Goal: Information Seeking & Learning: Learn about a topic

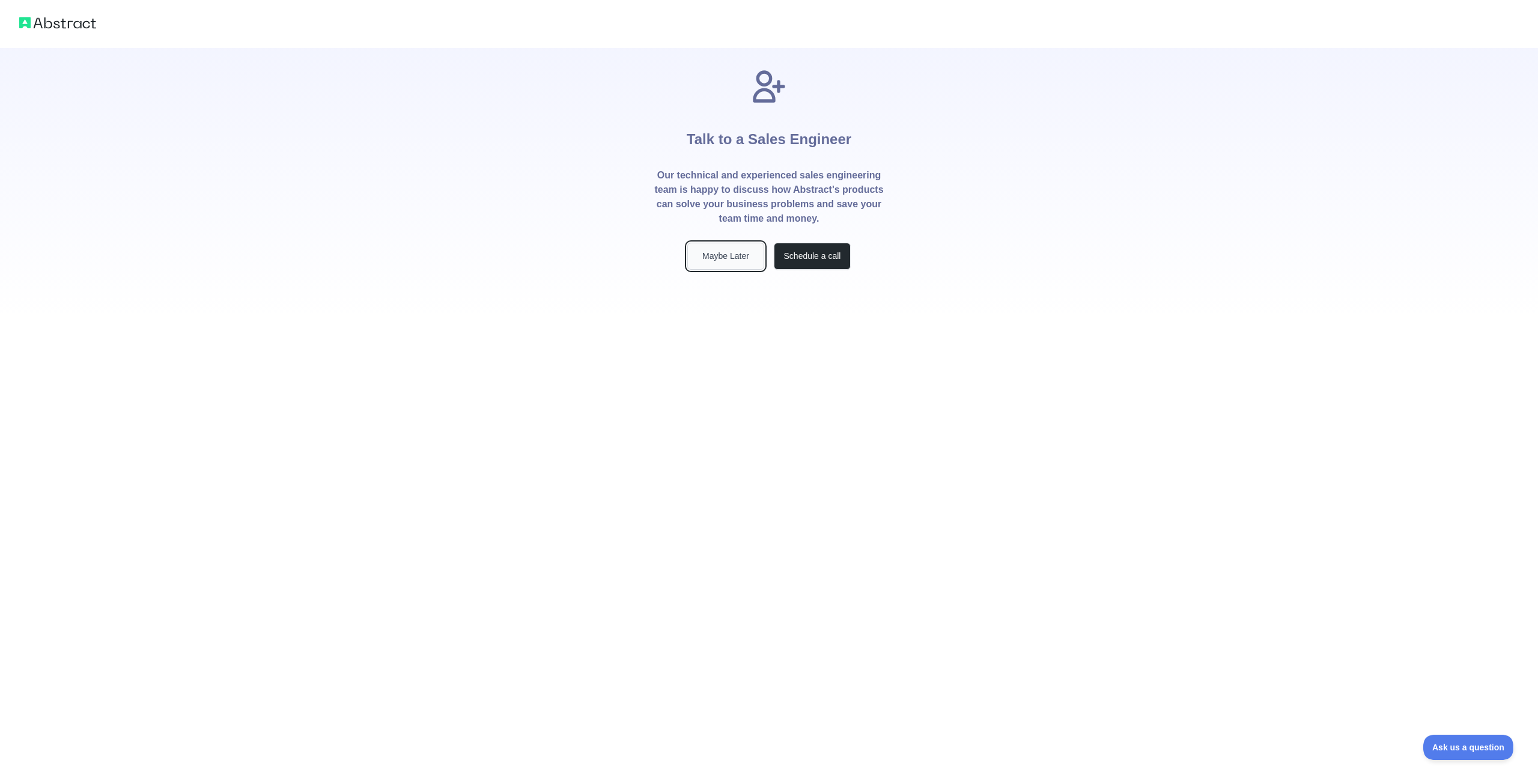
click at [752, 269] on button "Maybe Later" at bounding box center [725, 257] width 77 height 27
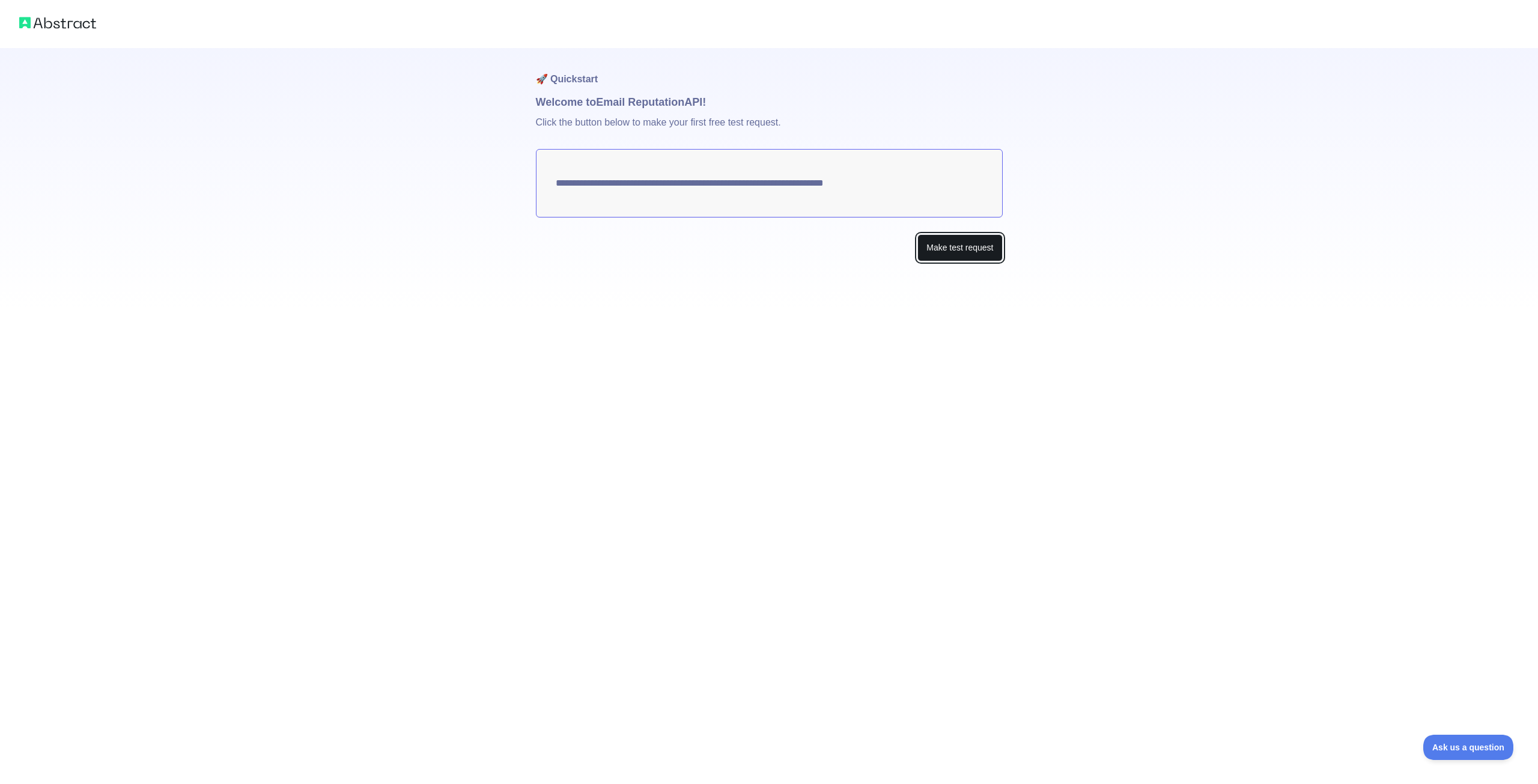
click at [936, 246] on button "Make test request" at bounding box center [960, 248] width 85 height 27
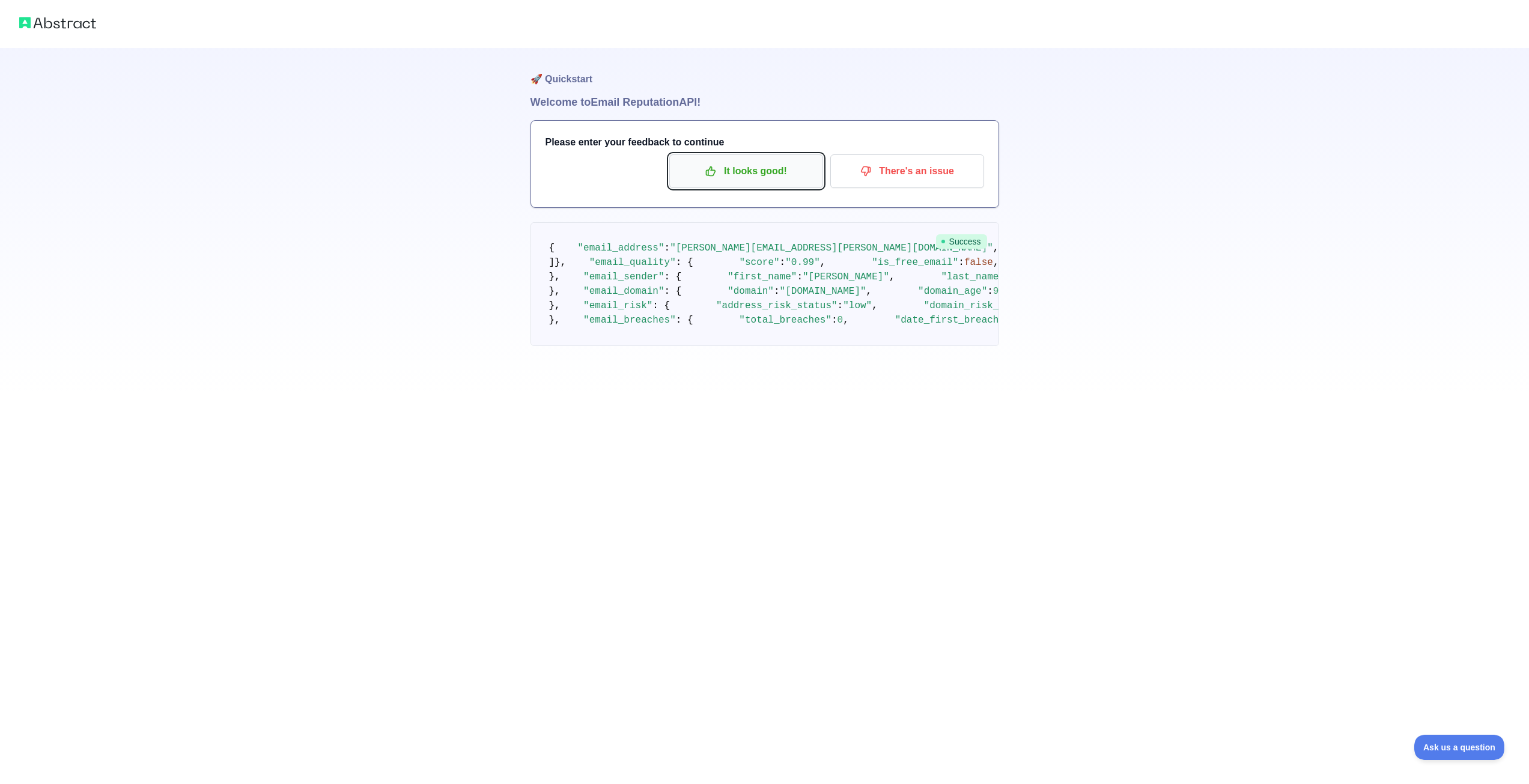
click at [739, 177] on p "It looks good!" at bounding box center [746, 171] width 136 height 20
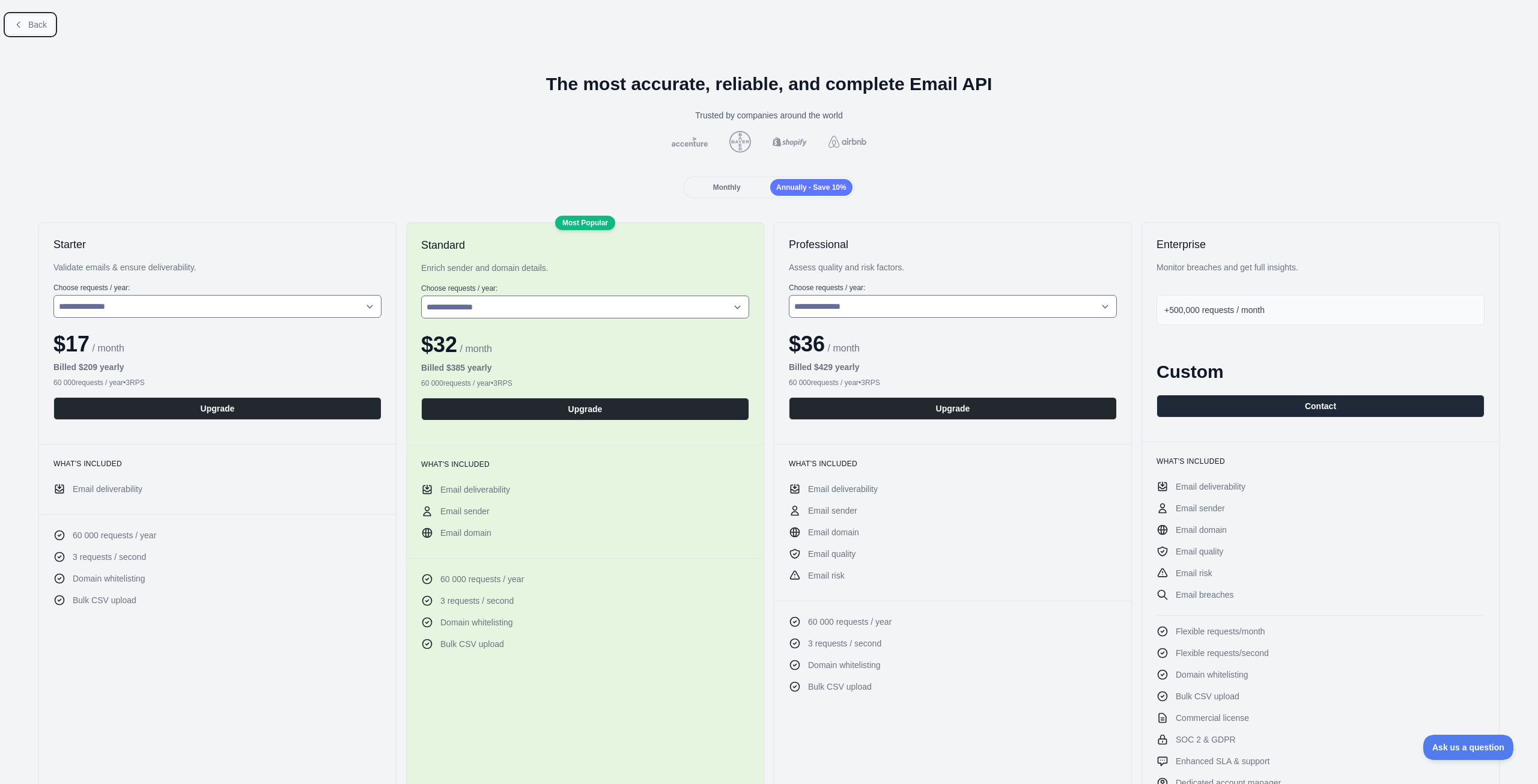
click at [32, 18] on button "Back" at bounding box center [30, 24] width 49 height 20
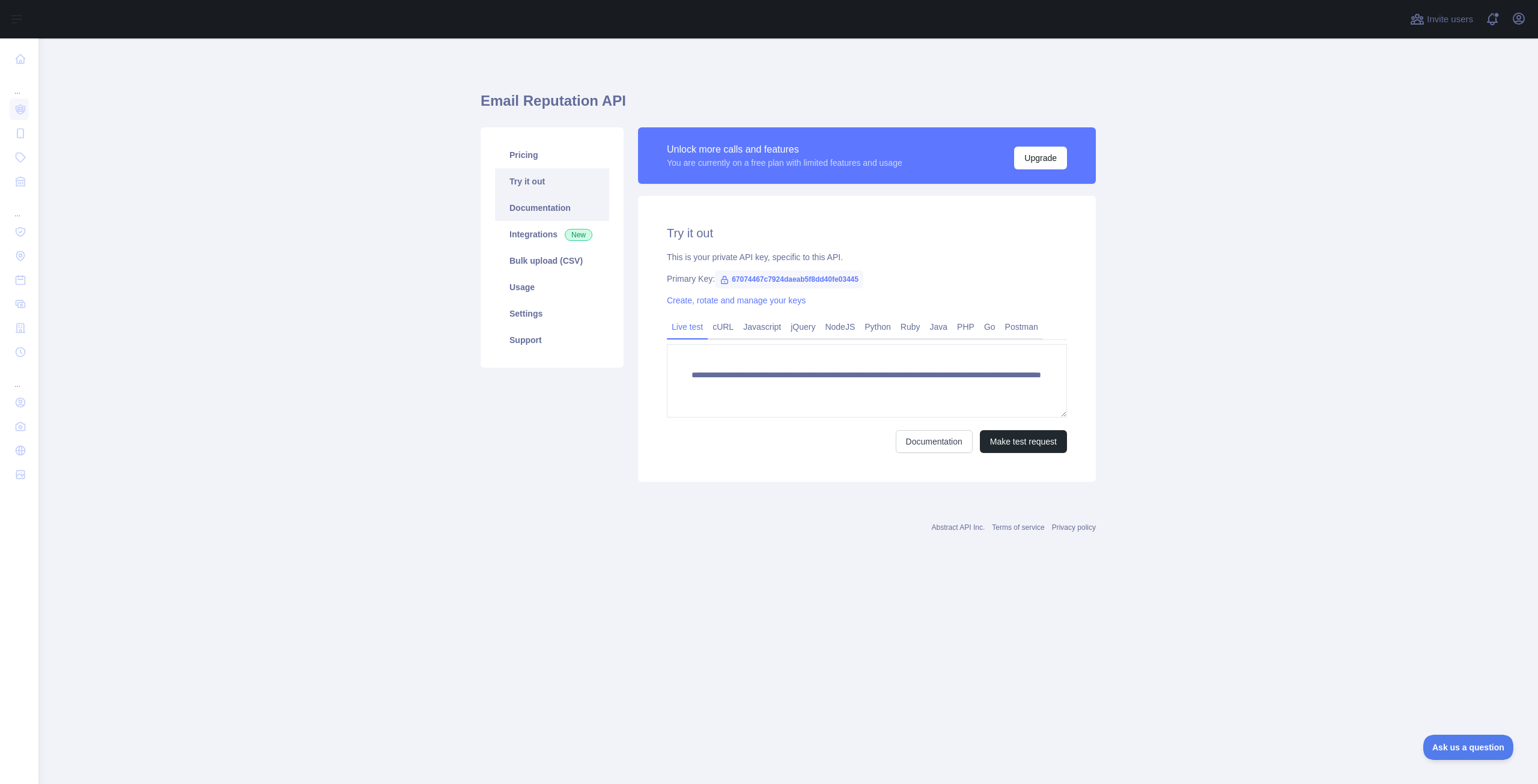
click at [555, 200] on link "Documentation" at bounding box center [552, 207] width 114 height 27
click at [530, 237] on link "Integrations New" at bounding box center [552, 234] width 114 height 27
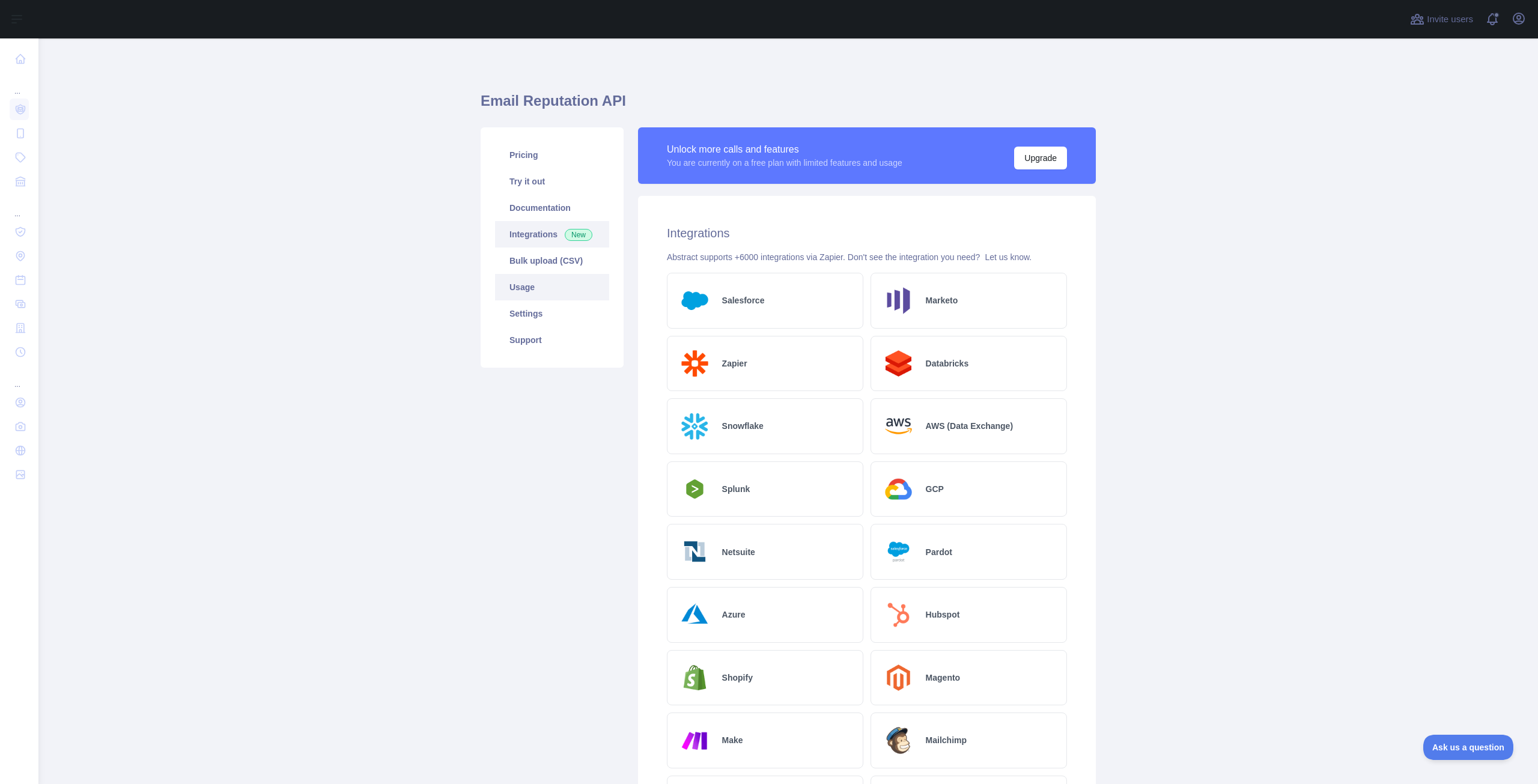
click at [520, 294] on link "Usage" at bounding box center [552, 287] width 114 height 27
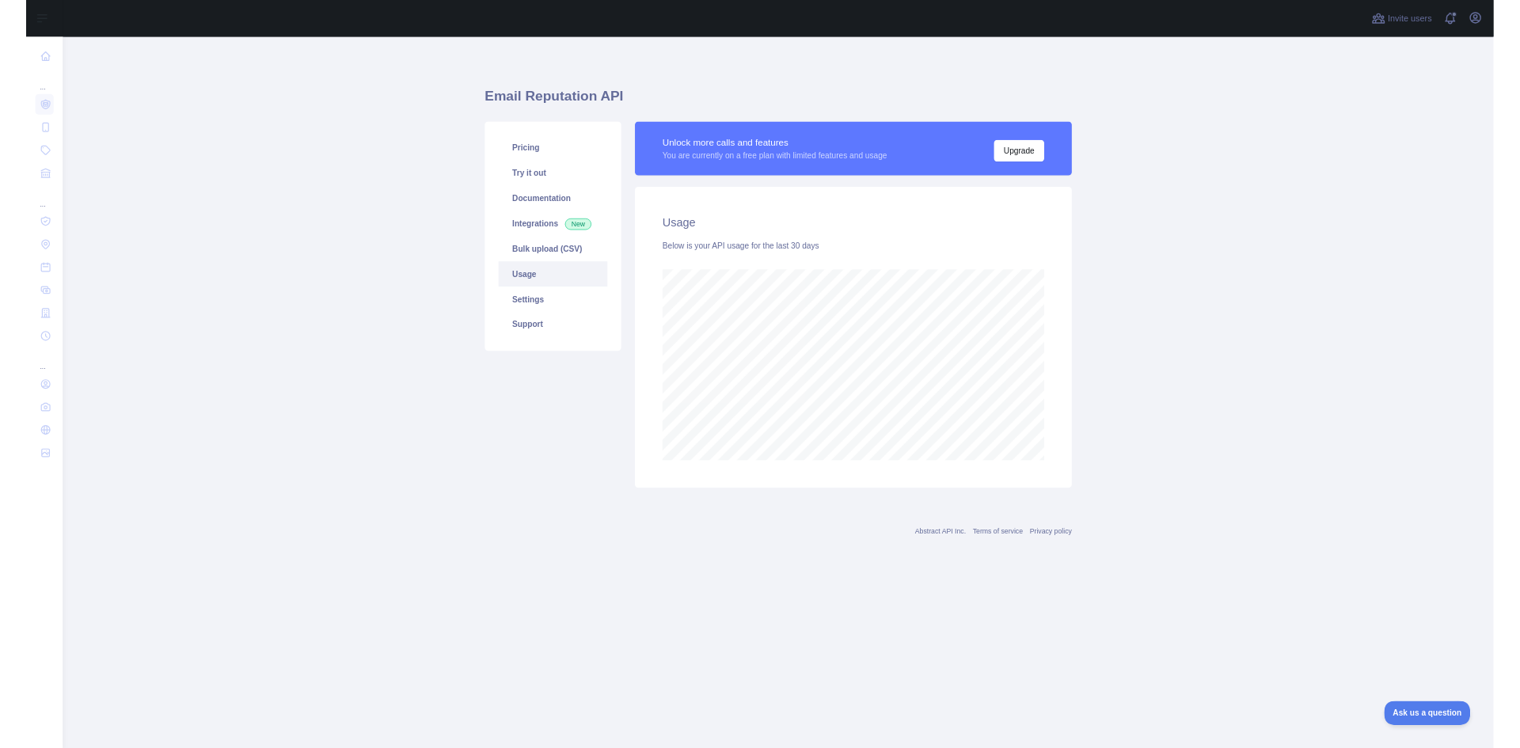
scroll to position [982, 1976]
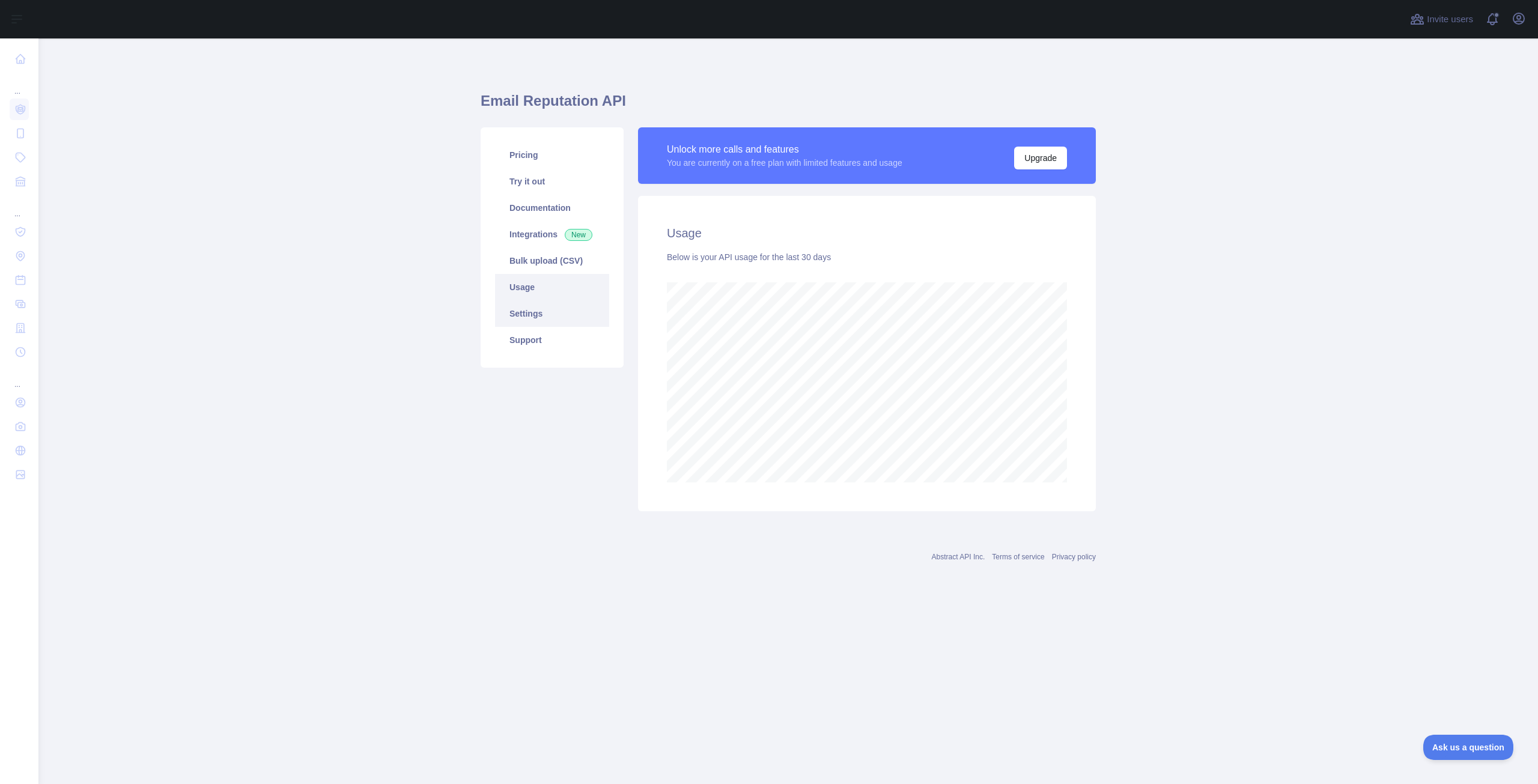
click at [542, 315] on link "Settings" at bounding box center [552, 313] width 114 height 27
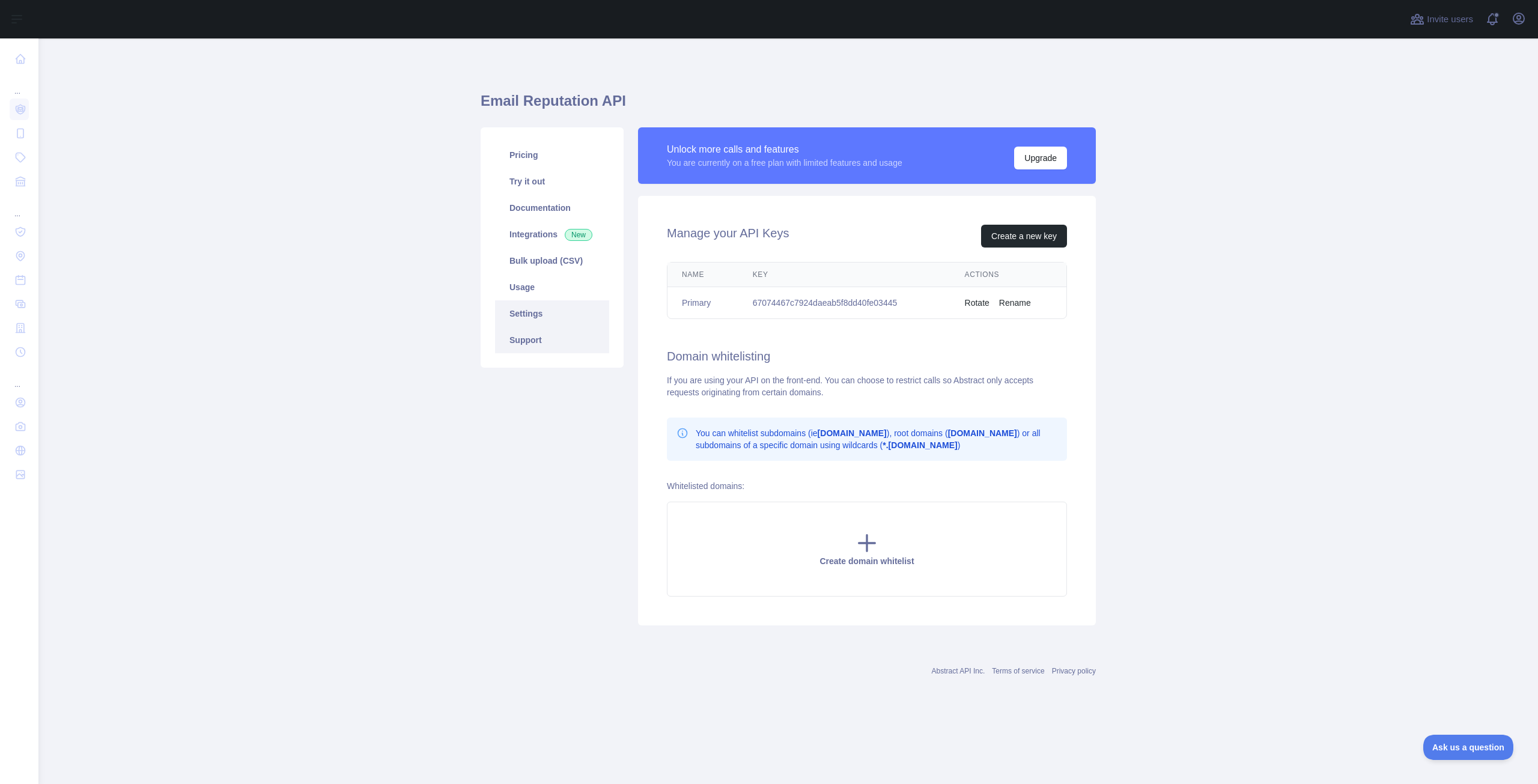
click at [556, 335] on link "Support" at bounding box center [552, 340] width 114 height 27
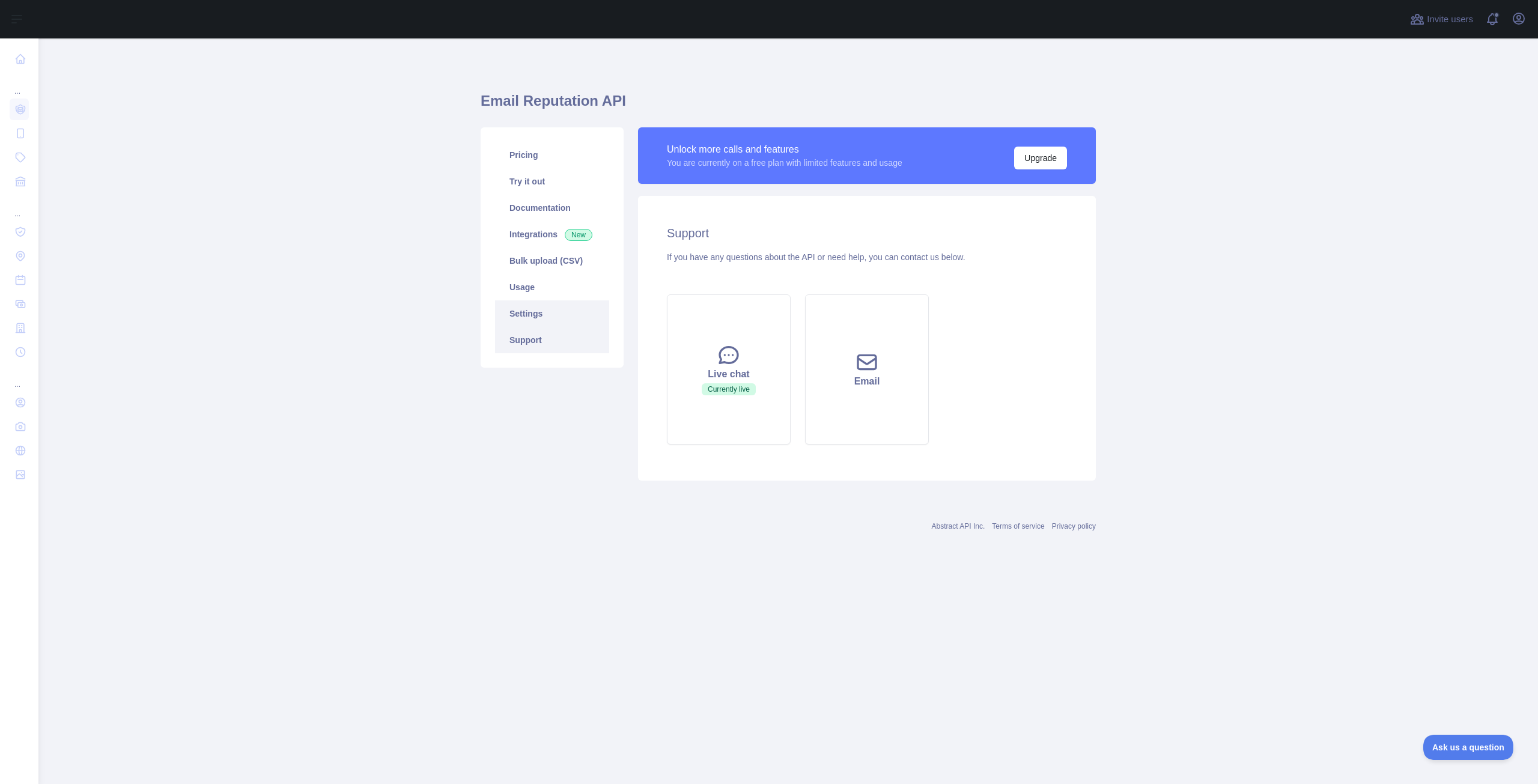
click at [546, 319] on link "Settings" at bounding box center [552, 313] width 114 height 27
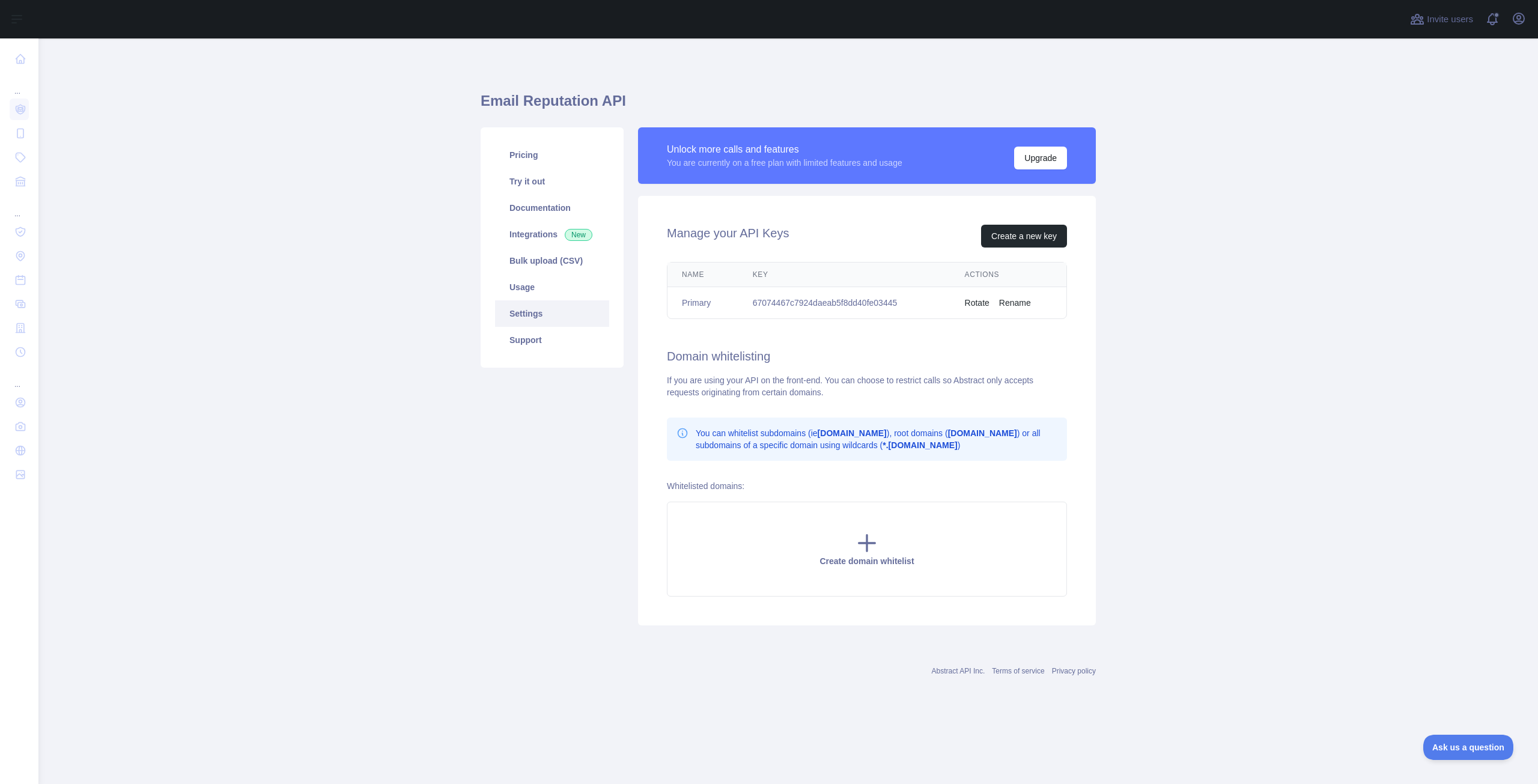
click at [876, 299] on td "67074467c7924daeab5f8dd40fe03445" at bounding box center [844, 303] width 212 height 32
copy td "67074467c7924daeab5f8dd40fe03445"
click at [830, 363] on h2 "Domain whitelisting" at bounding box center [867, 356] width 400 height 17
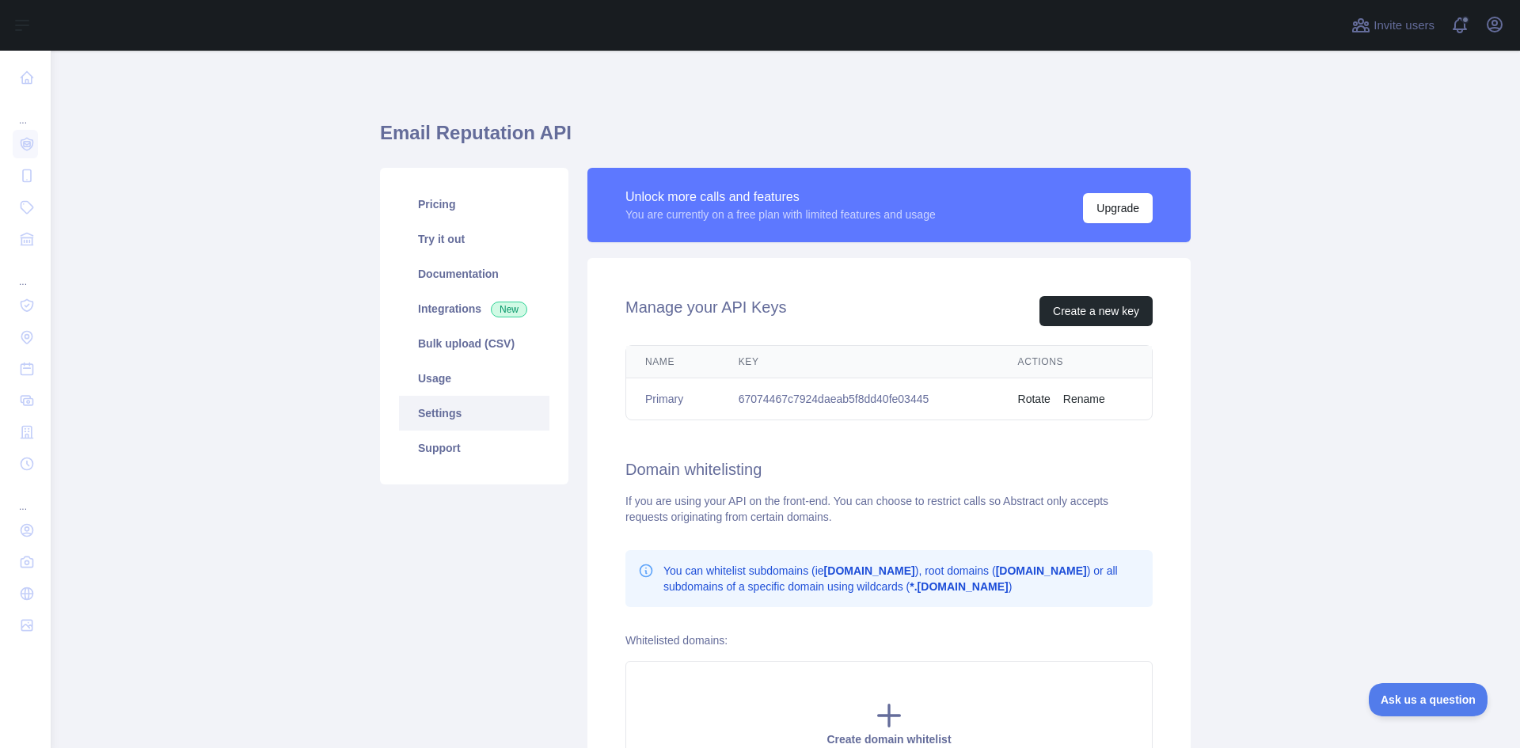
click at [806, 394] on td "67074467c7924daeab5f8dd40fe03445" at bounding box center [858, 399] width 279 height 42
copy td "67074467c7924daeab5f8dd40fe03445"
click at [434, 239] on link "Try it out" at bounding box center [474, 239] width 150 height 35
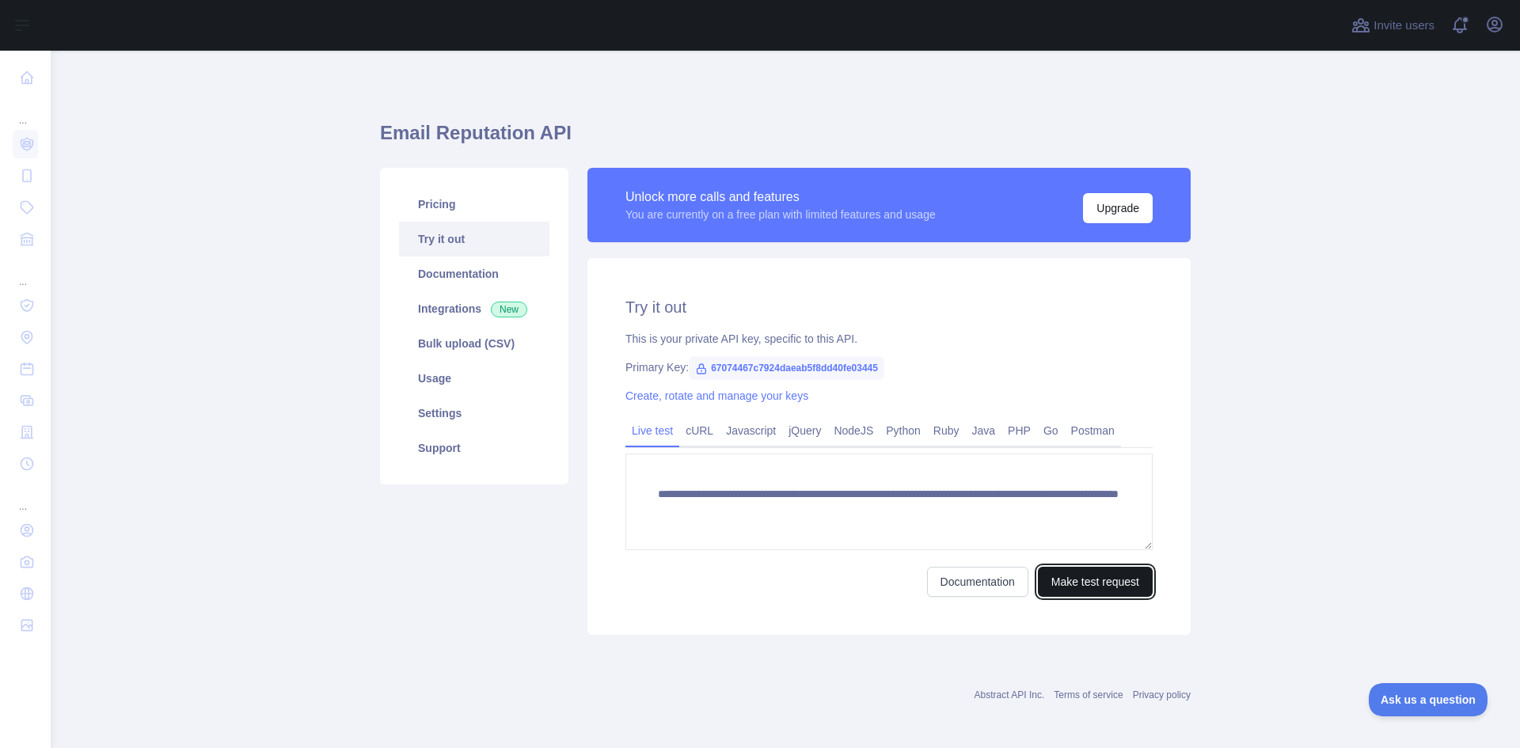
click at [1098, 582] on button "Make test request" at bounding box center [1095, 582] width 115 height 30
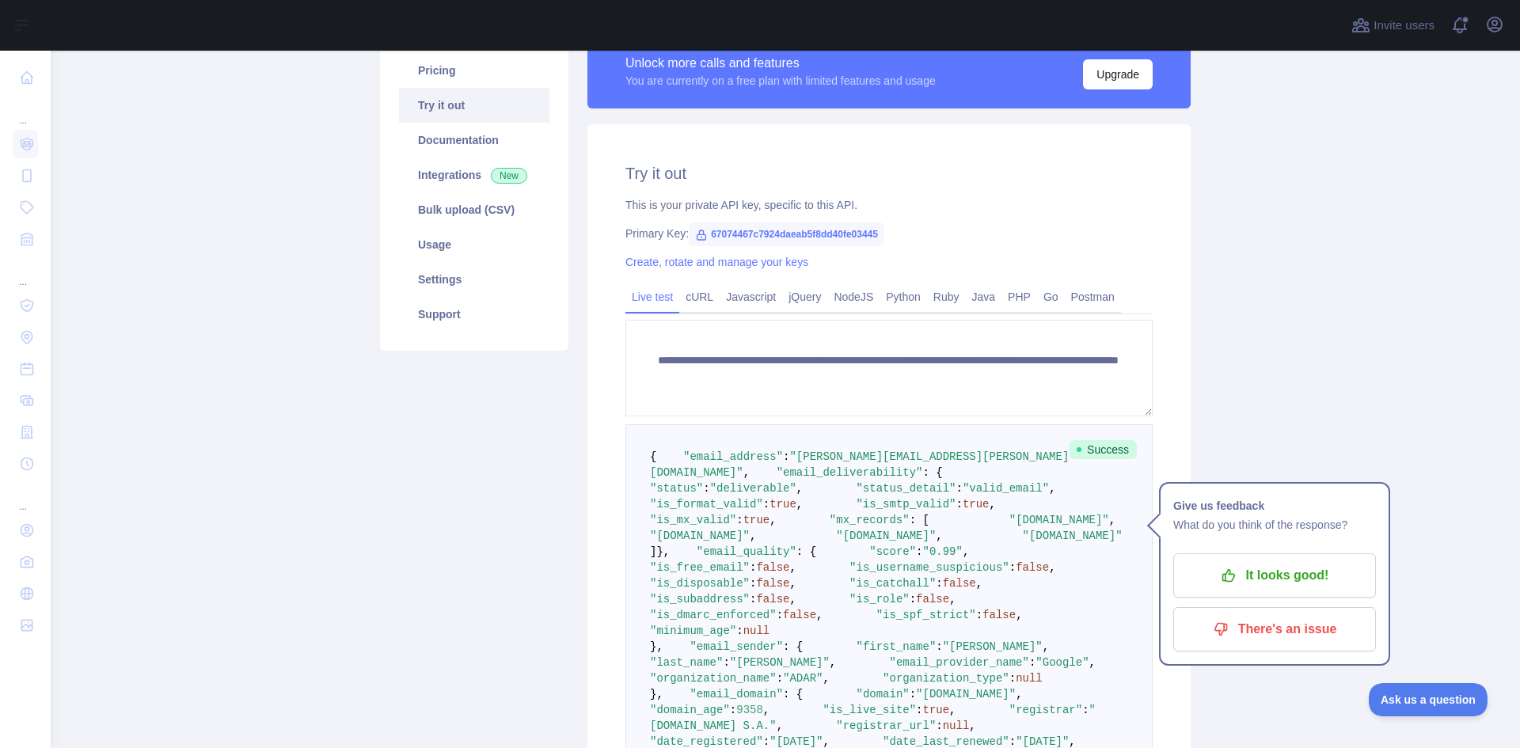
scroll to position [152, 0]
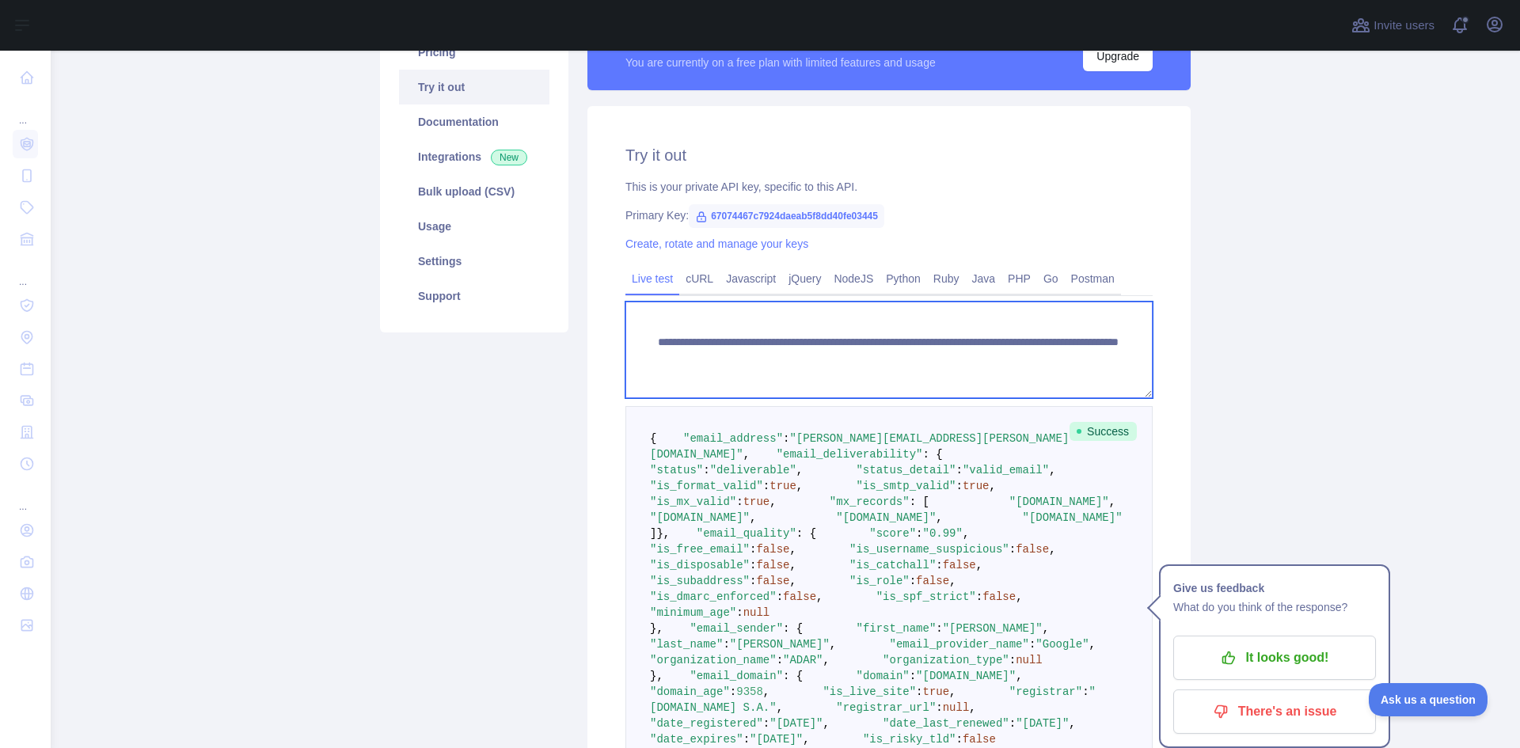
drag, startPoint x: 919, startPoint y: 359, endPoint x: 945, endPoint y: 359, distance: 26.1
click at [945, 359] on textarea "**********" at bounding box center [888, 350] width 527 height 97
click at [928, 360] on textarea "**********" at bounding box center [888, 350] width 527 height 97
drag, startPoint x: 926, startPoint y: 359, endPoint x: 1009, endPoint y: 355, distance: 83.2
click at [1009, 355] on textarea "**********" at bounding box center [888, 350] width 527 height 97
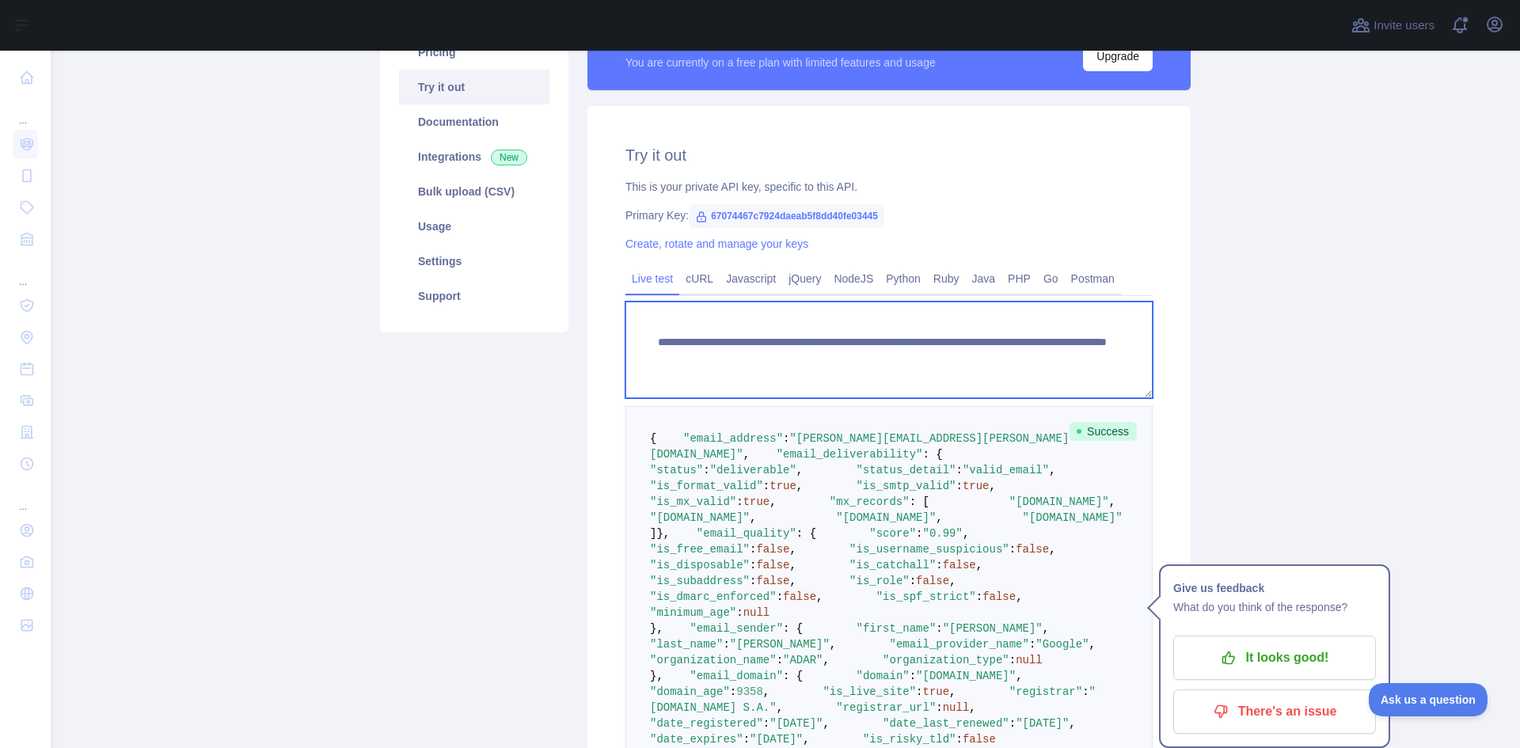
type textarea "**********"
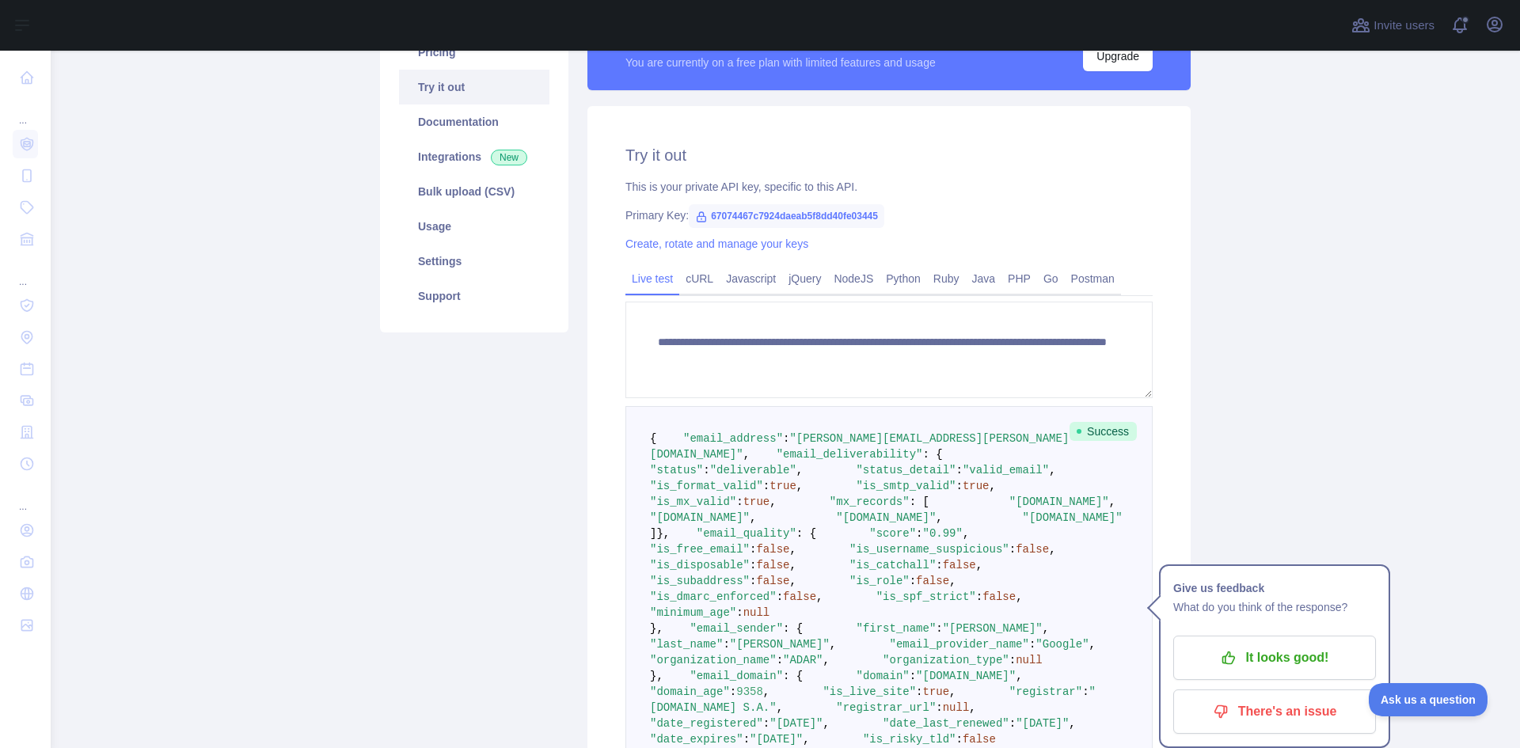
click at [1264, 336] on main "**********" at bounding box center [785, 399] width 1469 height 697
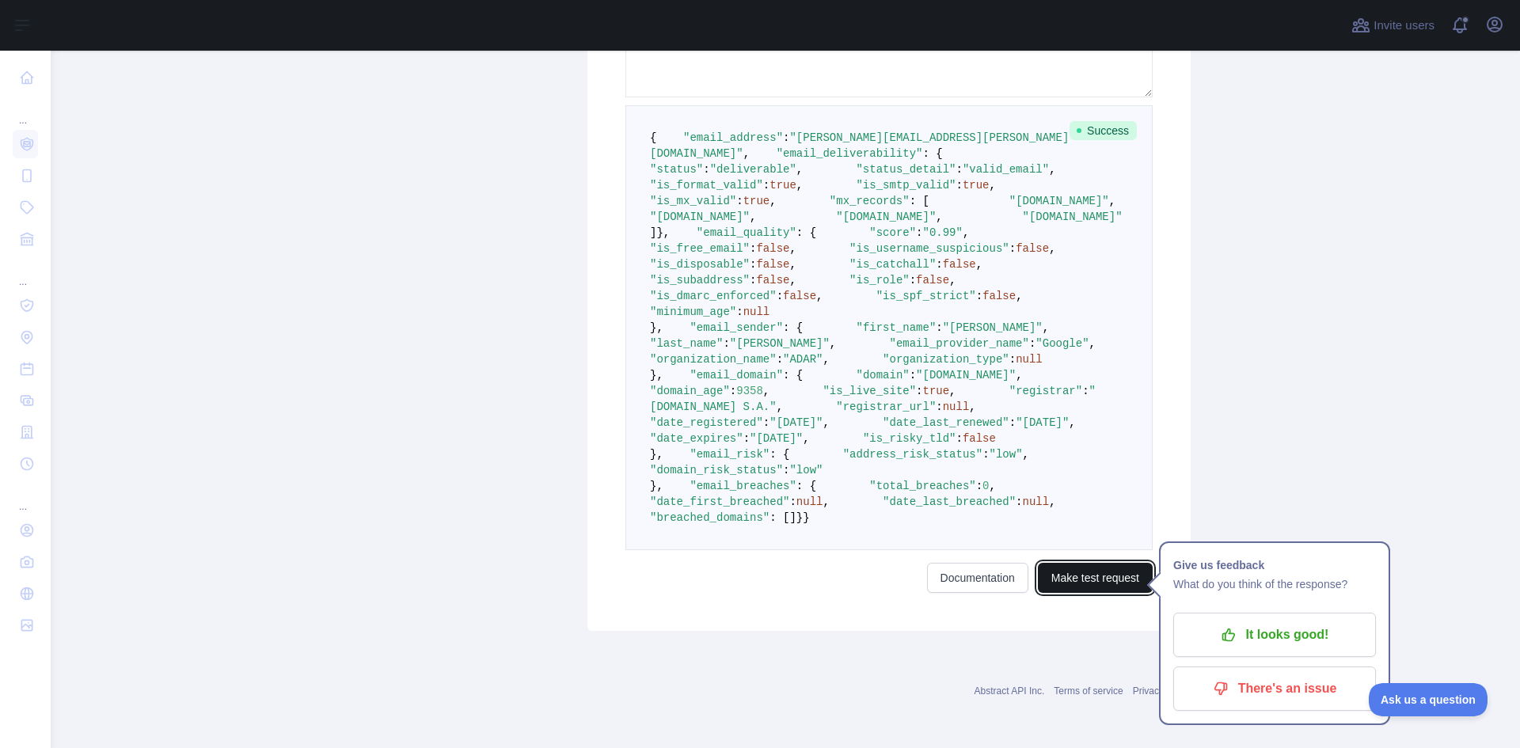
click at [1079, 589] on button "Make test request" at bounding box center [1095, 578] width 115 height 30
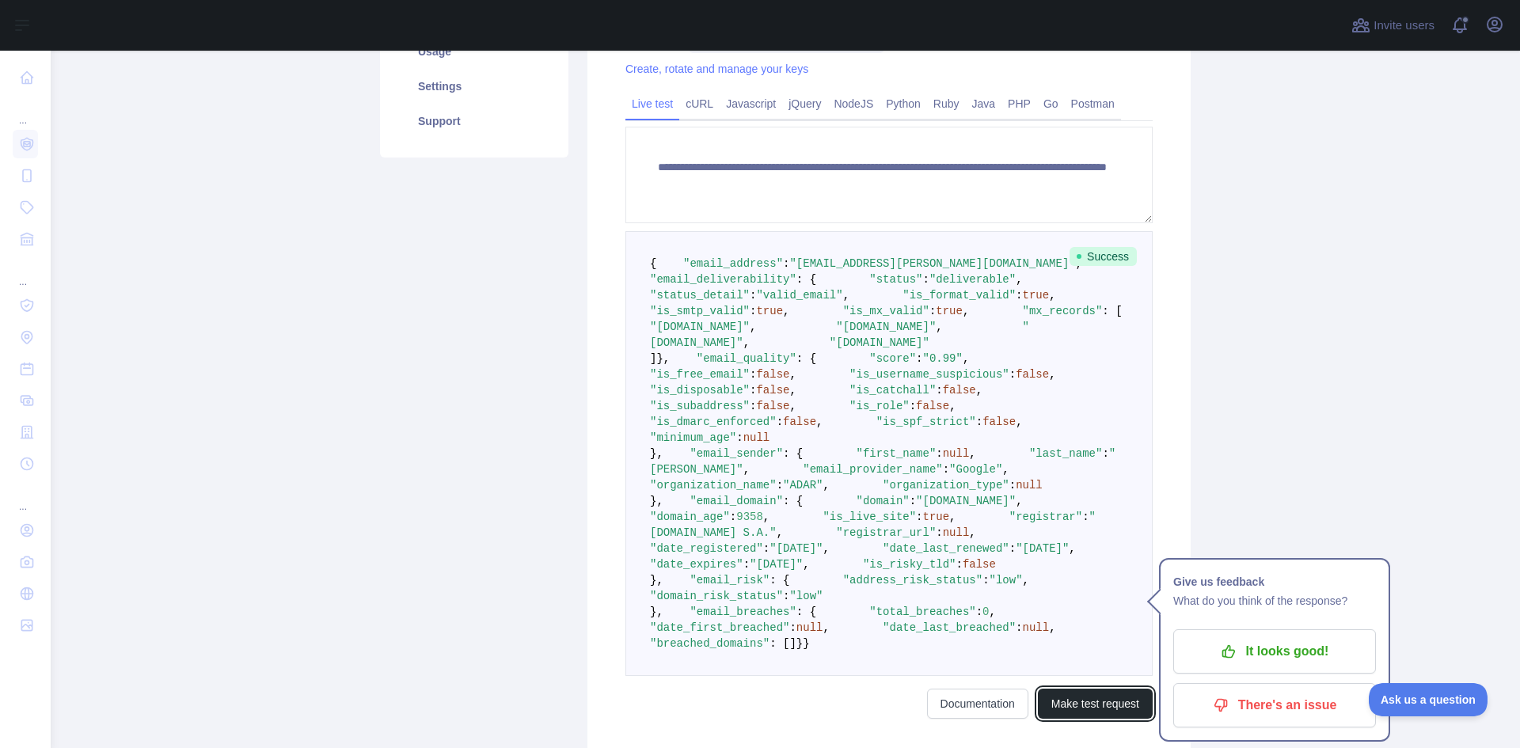
scroll to position [231, 0]
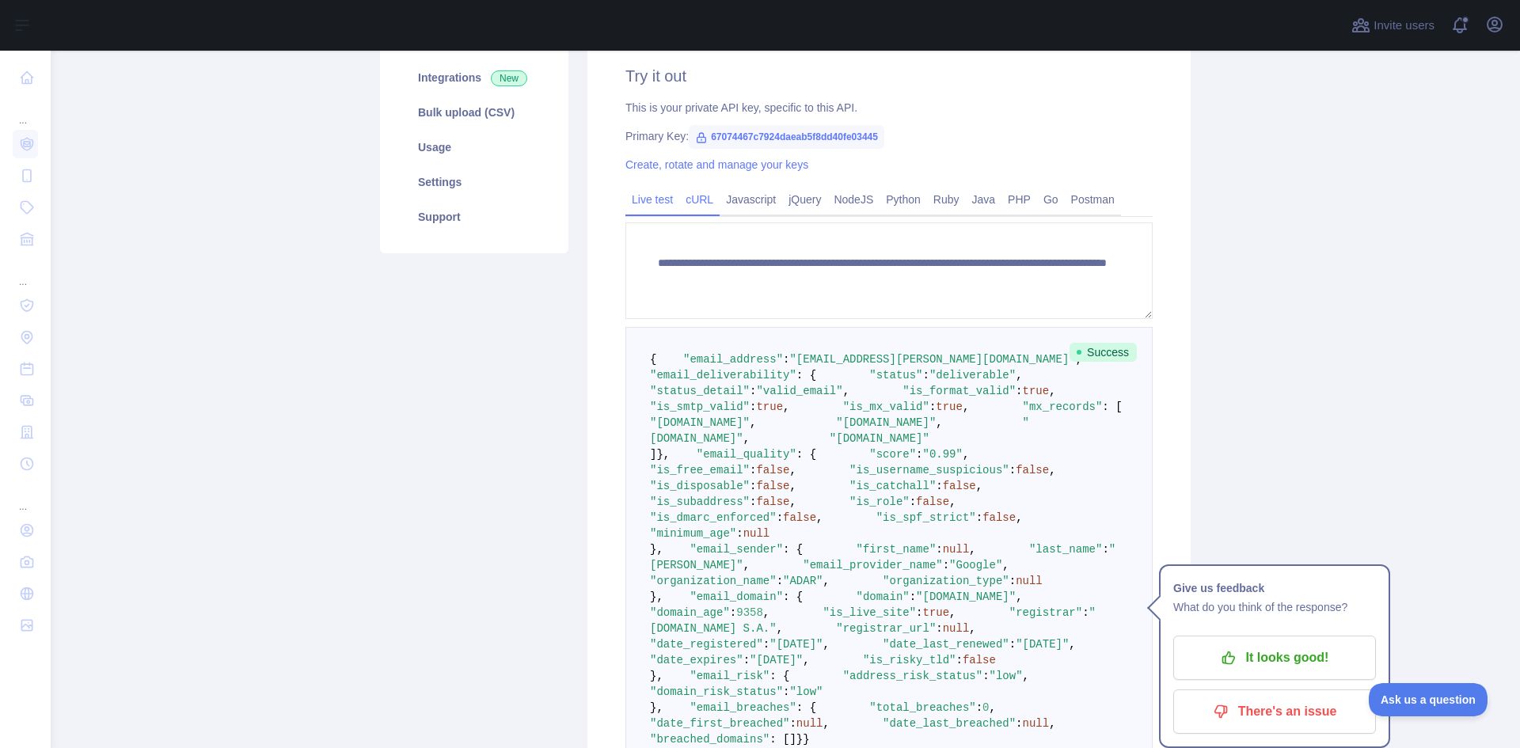
click at [697, 197] on link "cURL" at bounding box center [699, 199] width 40 height 25
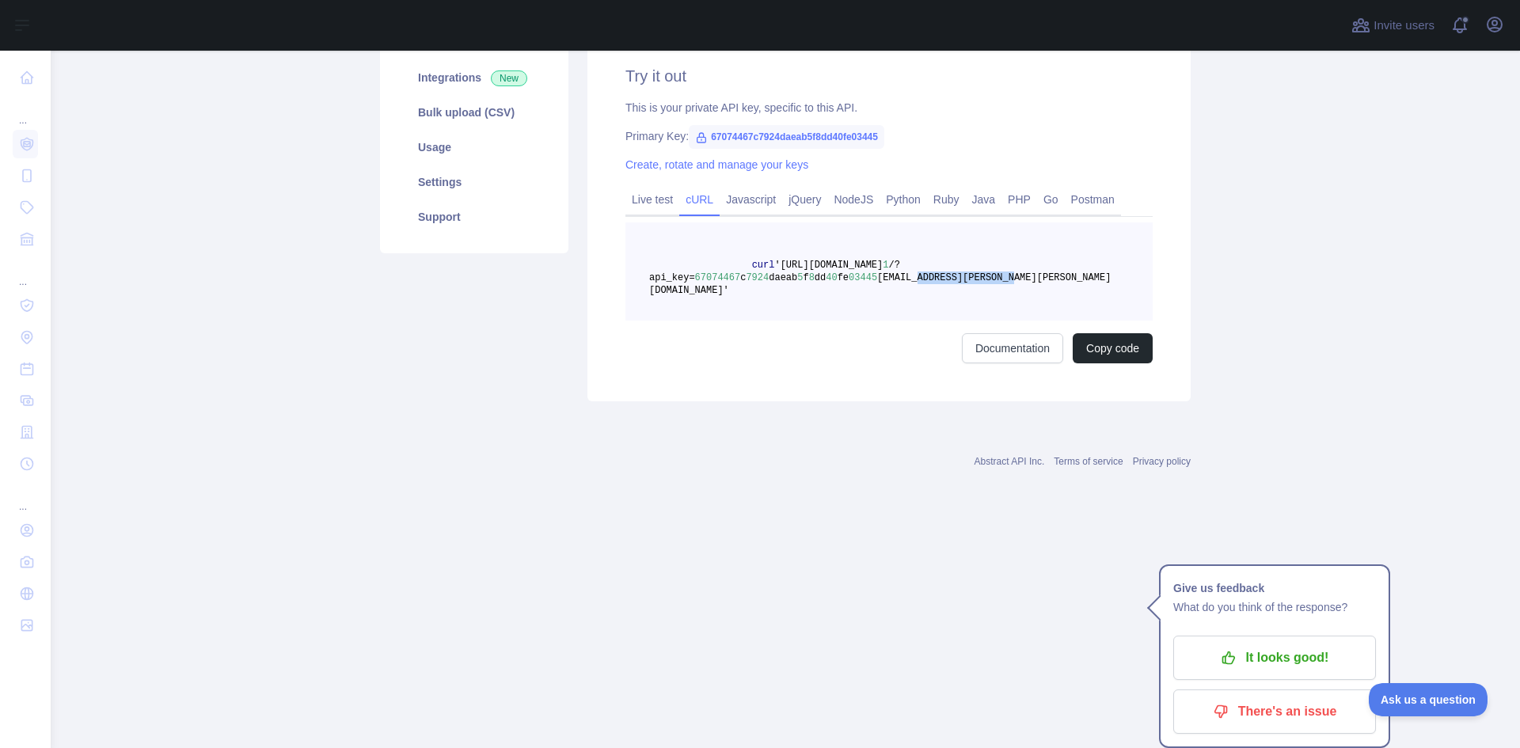
drag, startPoint x: 889, startPoint y: 279, endPoint x: 975, endPoint y: 283, distance: 86.4
click at [975, 283] on pre "curl 'https://emailreputation.abstractapi.com/v 1 /?api_key= 67074467 c 7924 da…" at bounding box center [888, 271] width 527 height 98
click at [972, 283] on pre "curl 'https://emailreputation.abstractapi.com/v 1 /?api_key= 67074467 c 7924 da…" at bounding box center [888, 271] width 527 height 98
click at [965, 282] on span "&email=michal.kozikowski@adar.pl'" at bounding box center [879, 284] width 461 height 24
click at [628, 194] on link "Live test" at bounding box center [652, 199] width 54 height 25
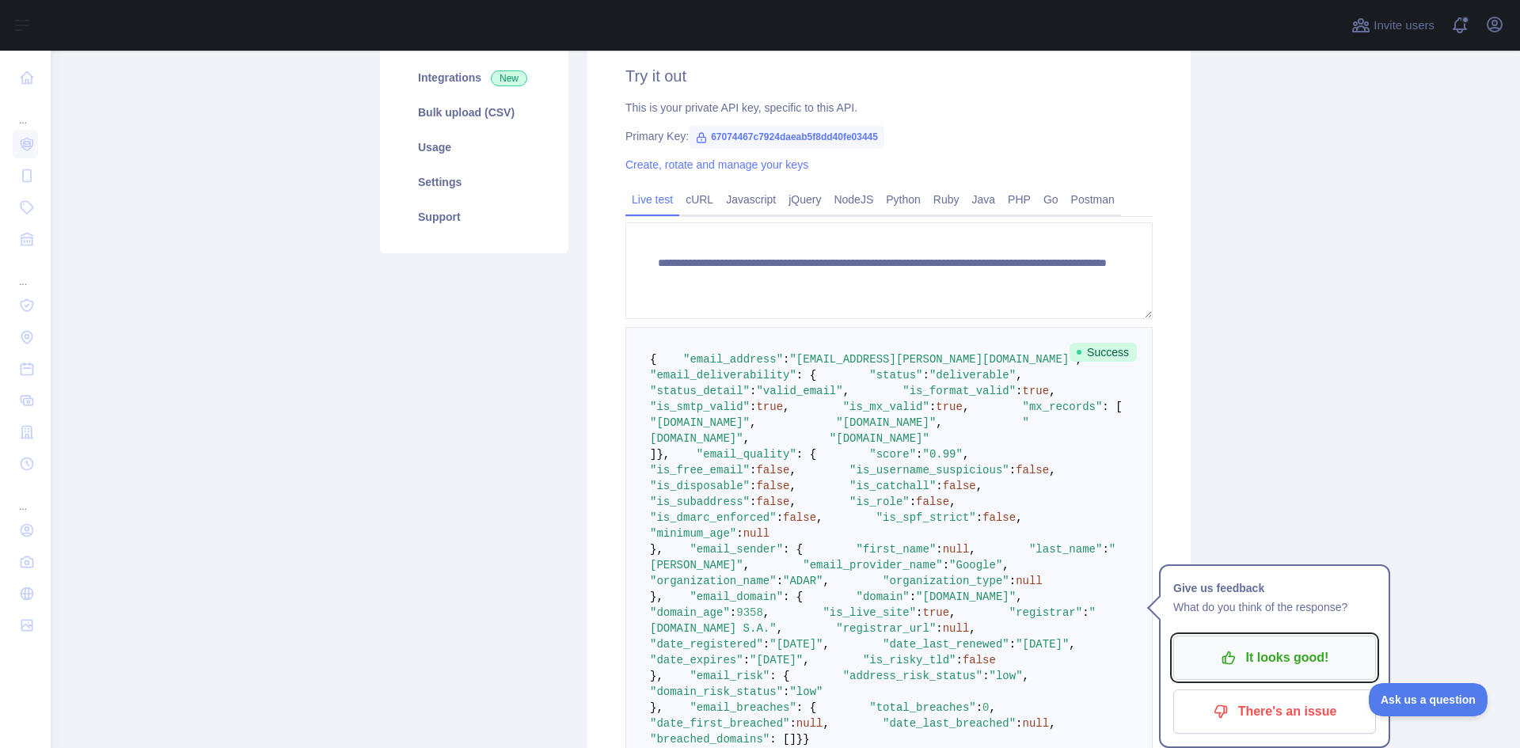
click at [1305, 655] on p "It looks good!" at bounding box center [1274, 657] width 179 height 27
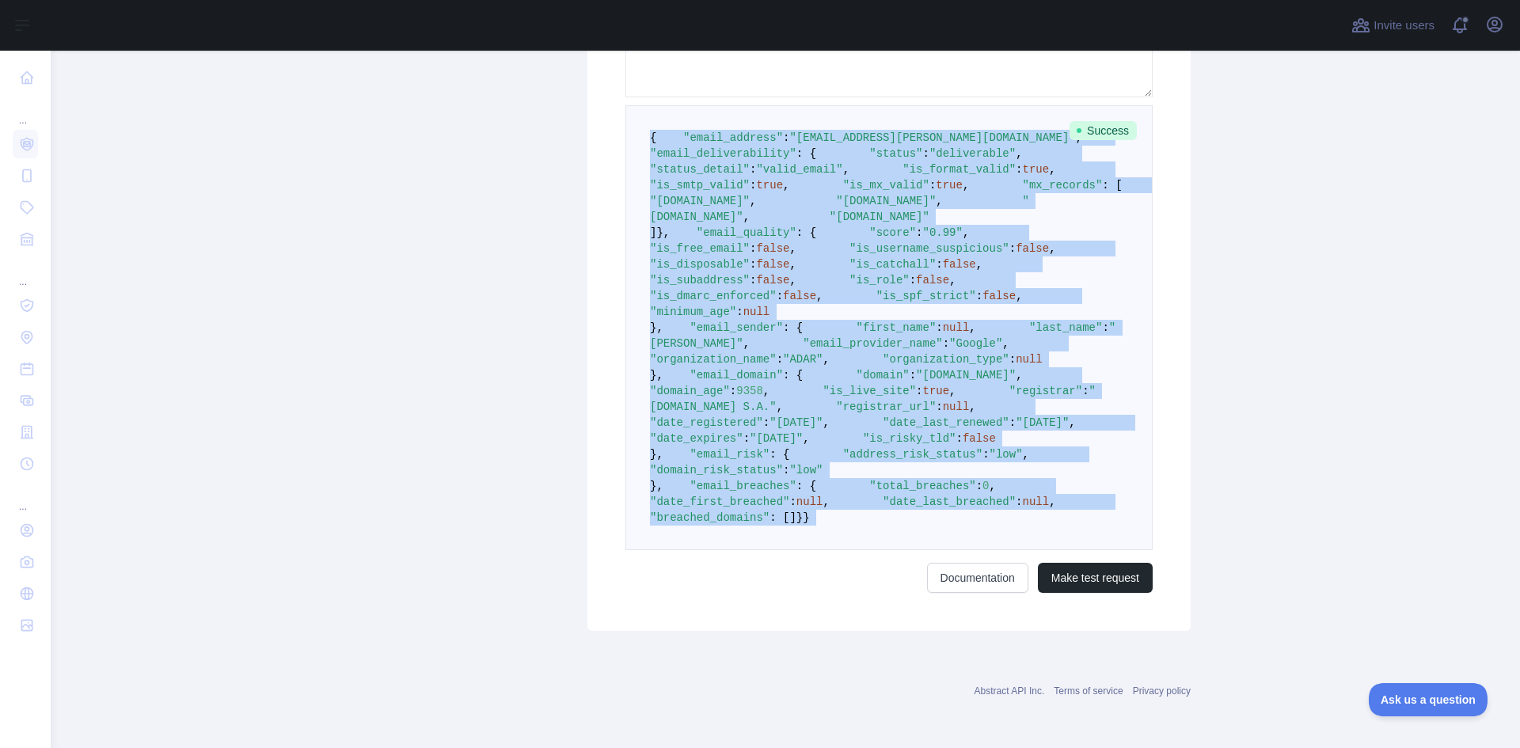
scroll to position [943, 0]
drag, startPoint x: 631, startPoint y: 268, endPoint x: 875, endPoint y: 609, distance: 418.6
click at [875, 609] on div "**********" at bounding box center [888, 218] width 603 height 826
copy code "{ "email_address" : "pawel.pisarski@adar.pl" , "email_deliverability" : { "stat…"
click at [943, 400] on span "null" at bounding box center [956, 406] width 27 height 13
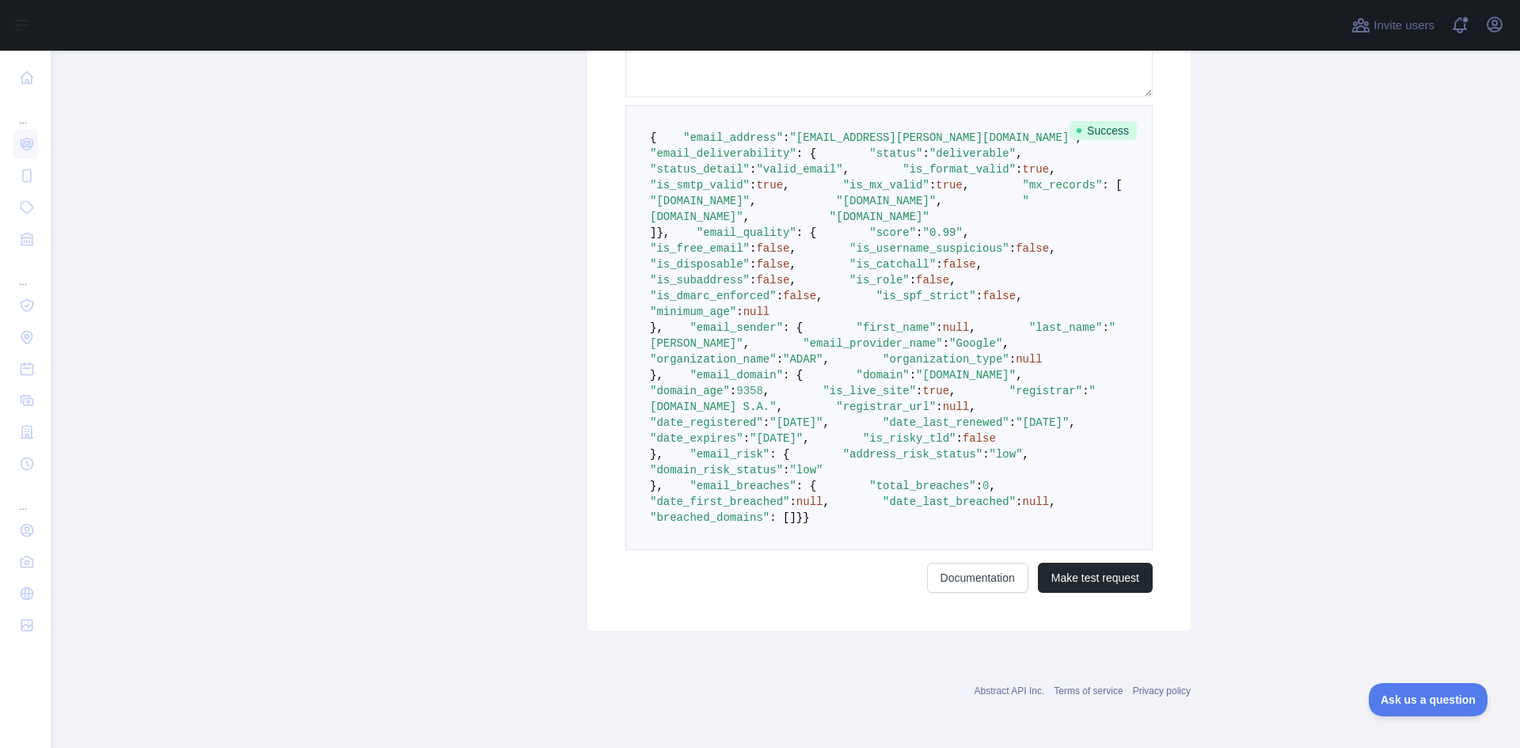
drag, startPoint x: 818, startPoint y: 281, endPoint x: 879, endPoint y: 279, distance: 61.8
click at [822, 416] on span ""2000-02-24"" at bounding box center [795, 422] width 53 height 13
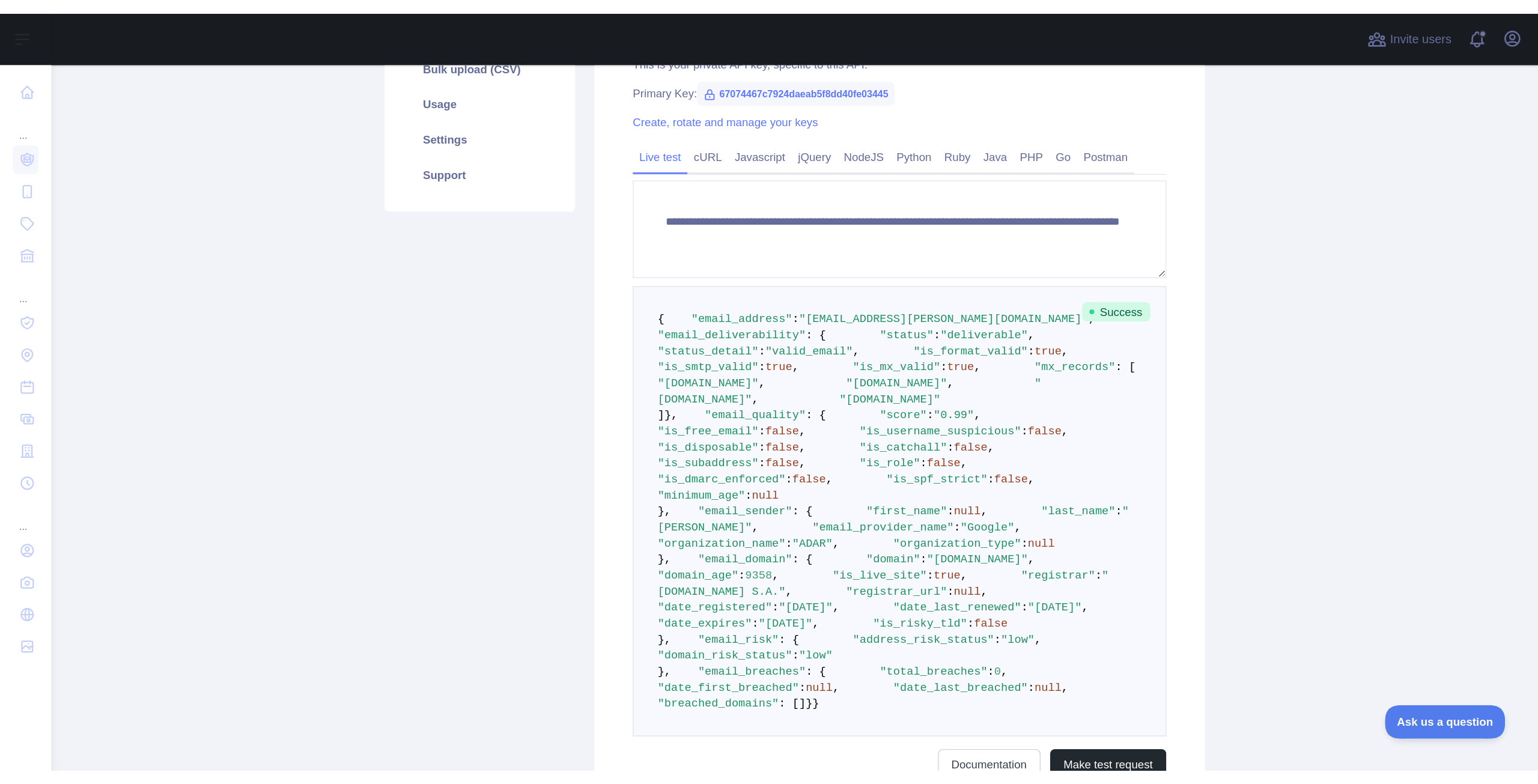
scroll to position [115, 0]
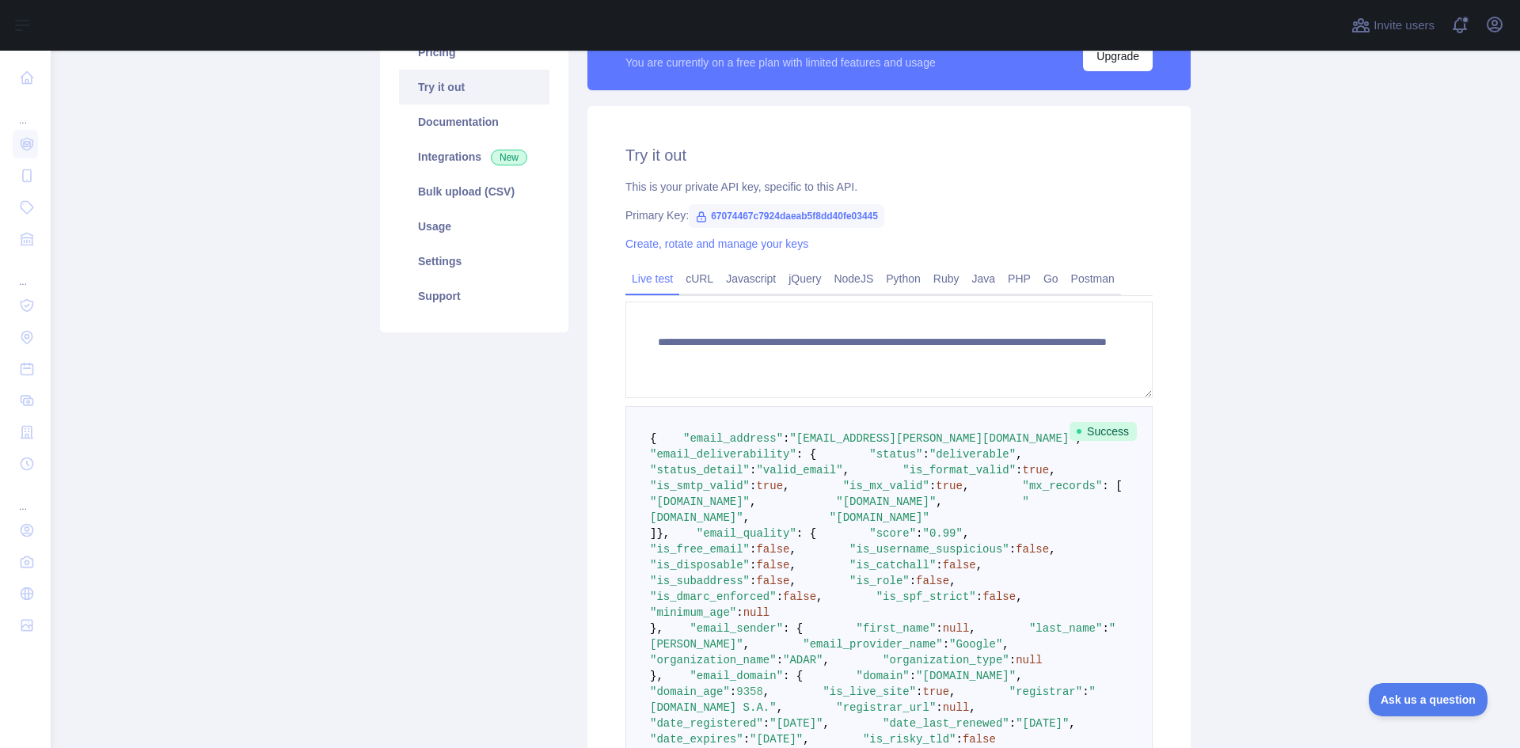
click at [628, 532] on pre "{ "email_address" : "pawel.pisarski@adar.pl" , "email_deliverability" : { "stat…" at bounding box center [888, 628] width 527 height 445
click at [541, 523] on div "Pricing Try it out Documentation Integrations New Bulk upload (CSV) Usage Setti…" at bounding box center [473, 474] width 207 height 916
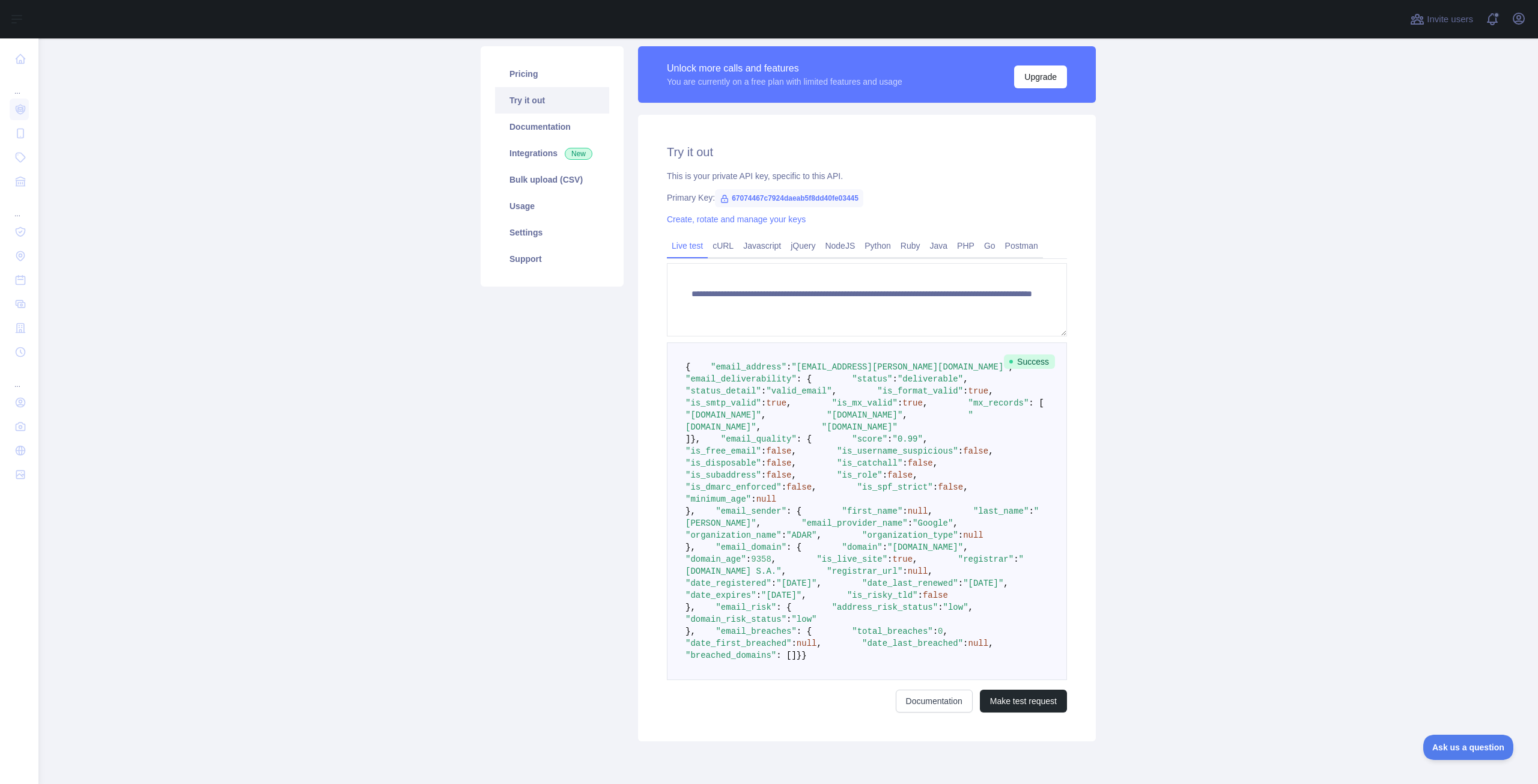
scroll to position [0, 0]
